Goal: Task Accomplishment & Management: Use online tool/utility

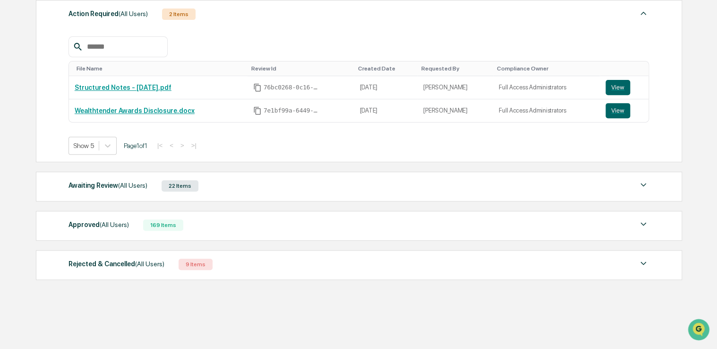
click at [86, 184] on div "Awaiting Review (All Users)" at bounding box center [108, 185] width 79 height 12
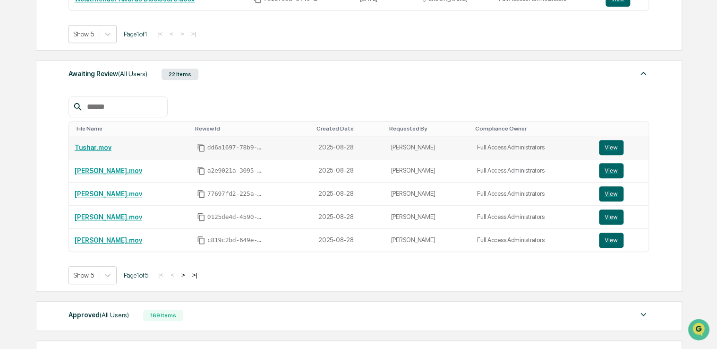
scroll to position [331, 0]
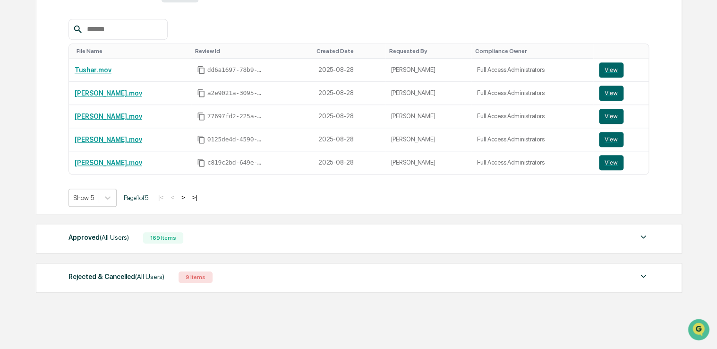
click at [101, 233] on span "(All Users)" at bounding box center [114, 237] width 29 height 8
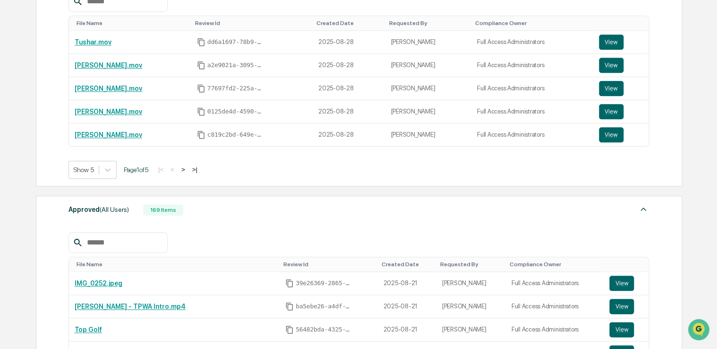
scroll to position [283, 0]
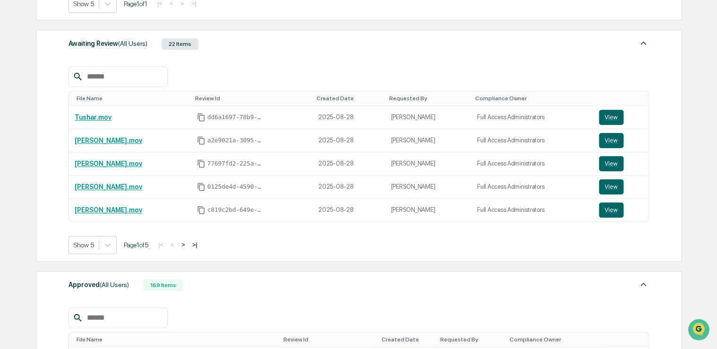
click at [186, 241] on button ">" at bounding box center [183, 244] width 9 height 8
click at [189, 245] on button ">" at bounding box center [184, 244] width 9 height 8
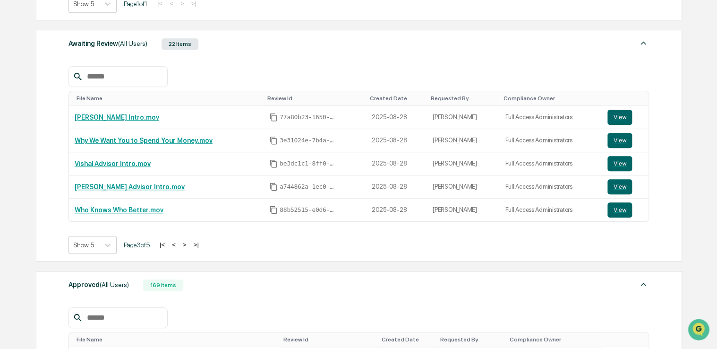
click at [188, 241] on button ">" at bounding box center [184, 244] width 9 height 8
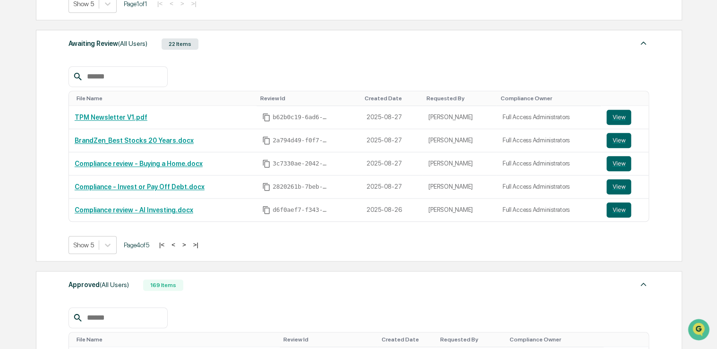
click at [185, 243] on button ">" at bounding box center [184, 244] width 9 height 8
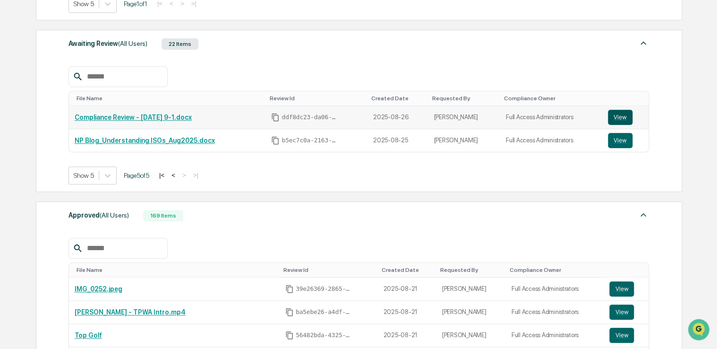
click at [618, 114] on button "View" at bounding box center [620, 117] width 25 height 15
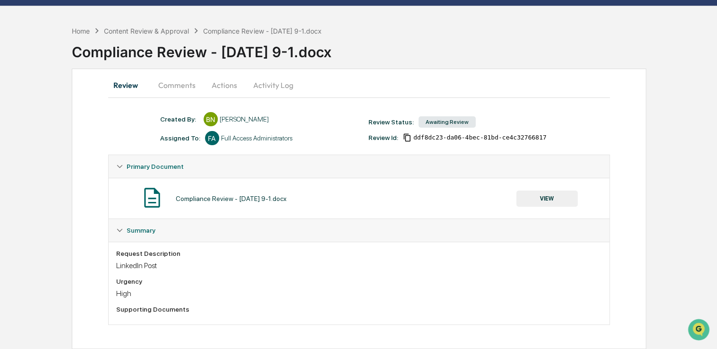
click at [193, 91] on button "Comments" at bounding box center [177, 85] width 52 height 23
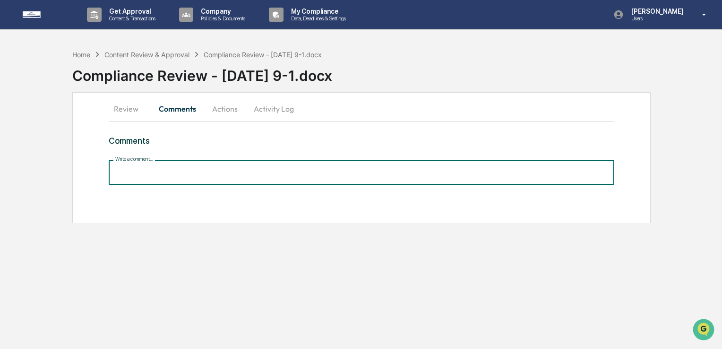
click at [202, 183] on input "Write a comment..." at bounding box center [362, 172] width 506 height 25
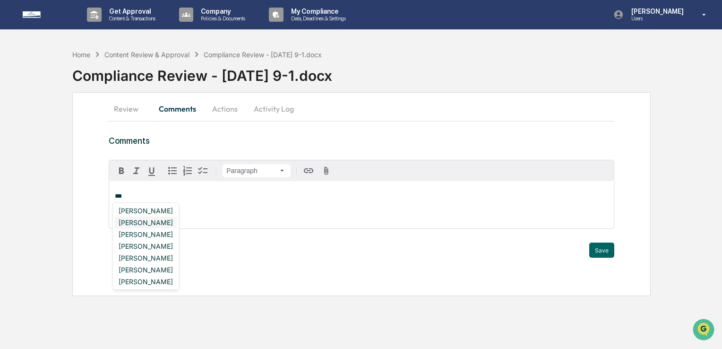
click at [141, 218] on div "[PERSON_NAME]" at bounding box center [146, 222] width 62 height 12
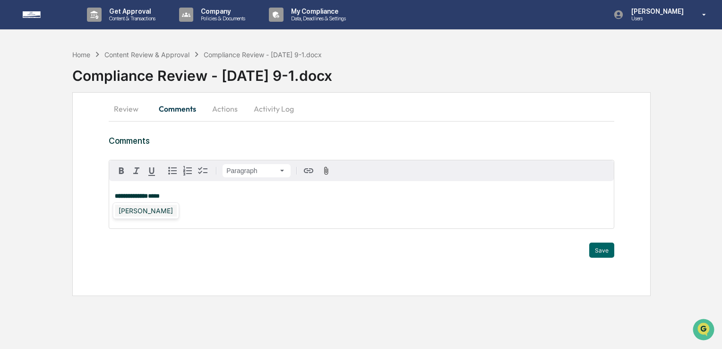
click at [141, 212] on div "Izzy Daboub" at bounding box center [146, 211] width 62 height 12
drag, startPoint x: 609, startPoint y: 249, endPoint x: 602, endPoint y: 252, distance: 8.0
click at [609, 249] on button "Save" at bounding box center [601, 249] width 25 height 15
